Goal: Task Accomplishment & Management: Manage account settings

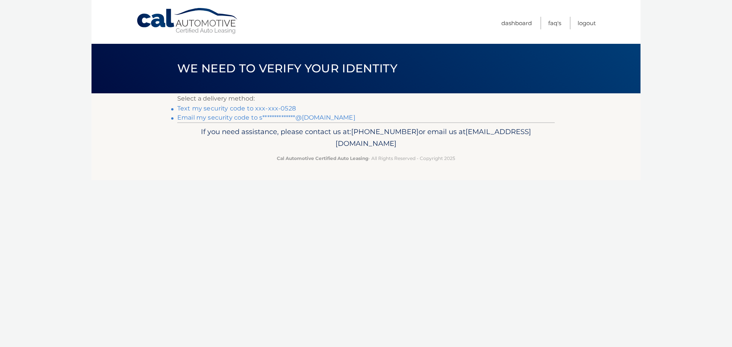
click at [257, 106] on link "Text my security code to xxx-xxx-0528" at bounding box center [236, 108] width 119 height 7
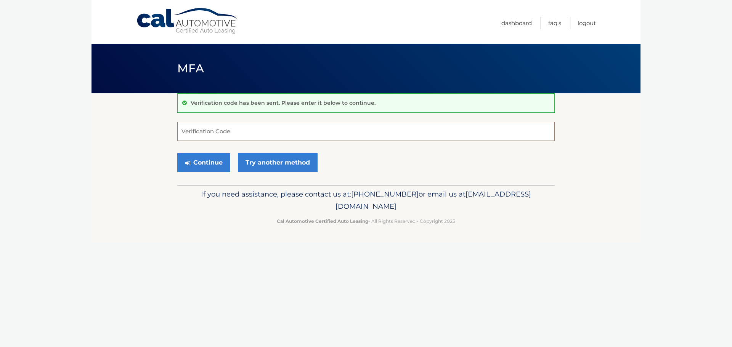
click at [236, 135] on input "Verification Code" at bounding box center [366, 131] width 378 height 19
type input "644617"
click at [177, 153] on button "Continue" at bounding box center [203, 162] width 53 height 19
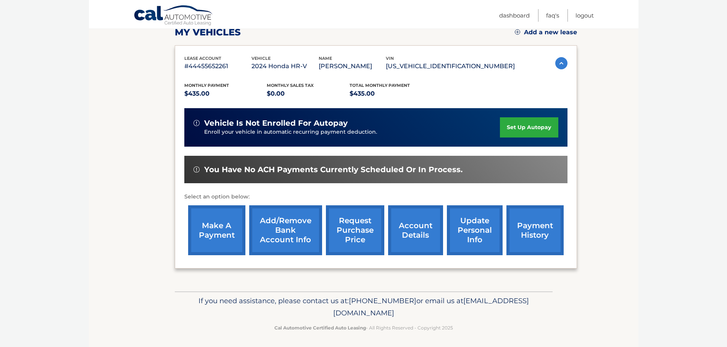
scroll to position [115, 0]
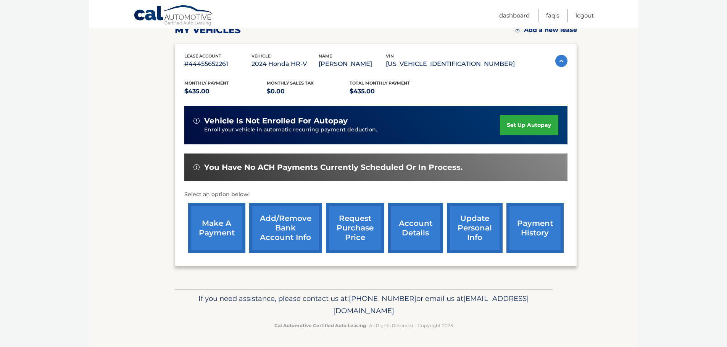
click at [227, 217] on link "make a payment" at bounding box center [216, 228] width 57 height 50
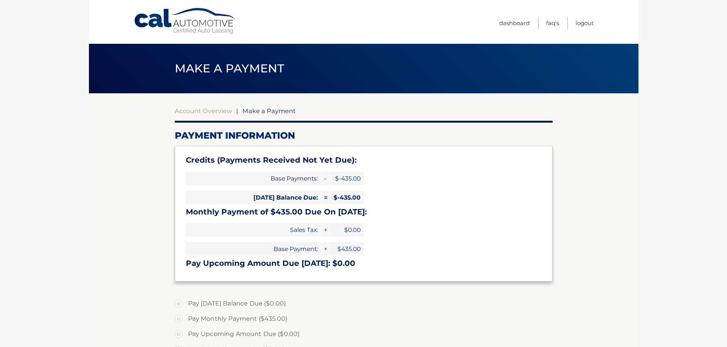
type input "0"
select select "MTA4MTQ3MDEtZmE3OS00YTFjLThmZDYtMDJiODhhYjk5MTQ2"
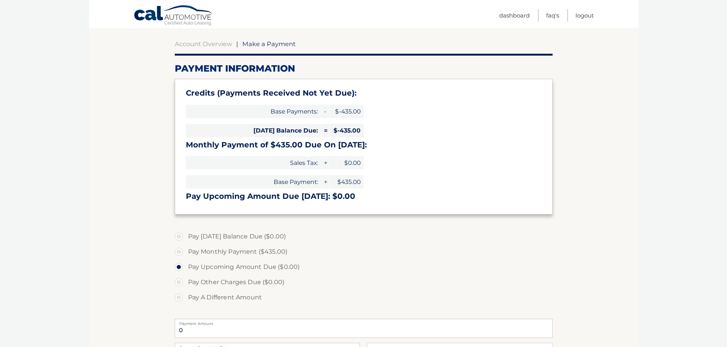
scroll to position [76, 0]
